Goal: Task Accomplishment & Management: Complete application form

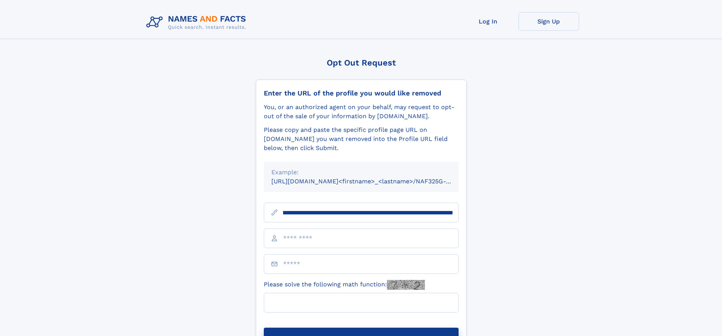
scroll to position [0, 95]
type input "**********"
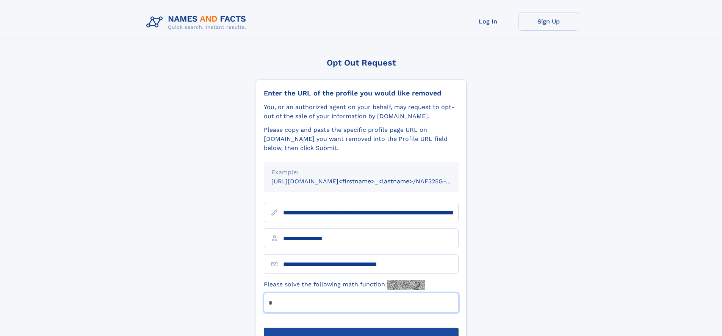
type input "*"
click at [361, 328] on button "Submit Opt Out Request" at bounding box center [361, 340] width 195 height 24
